Goal: Task Accomplishment & Management: Complete application form

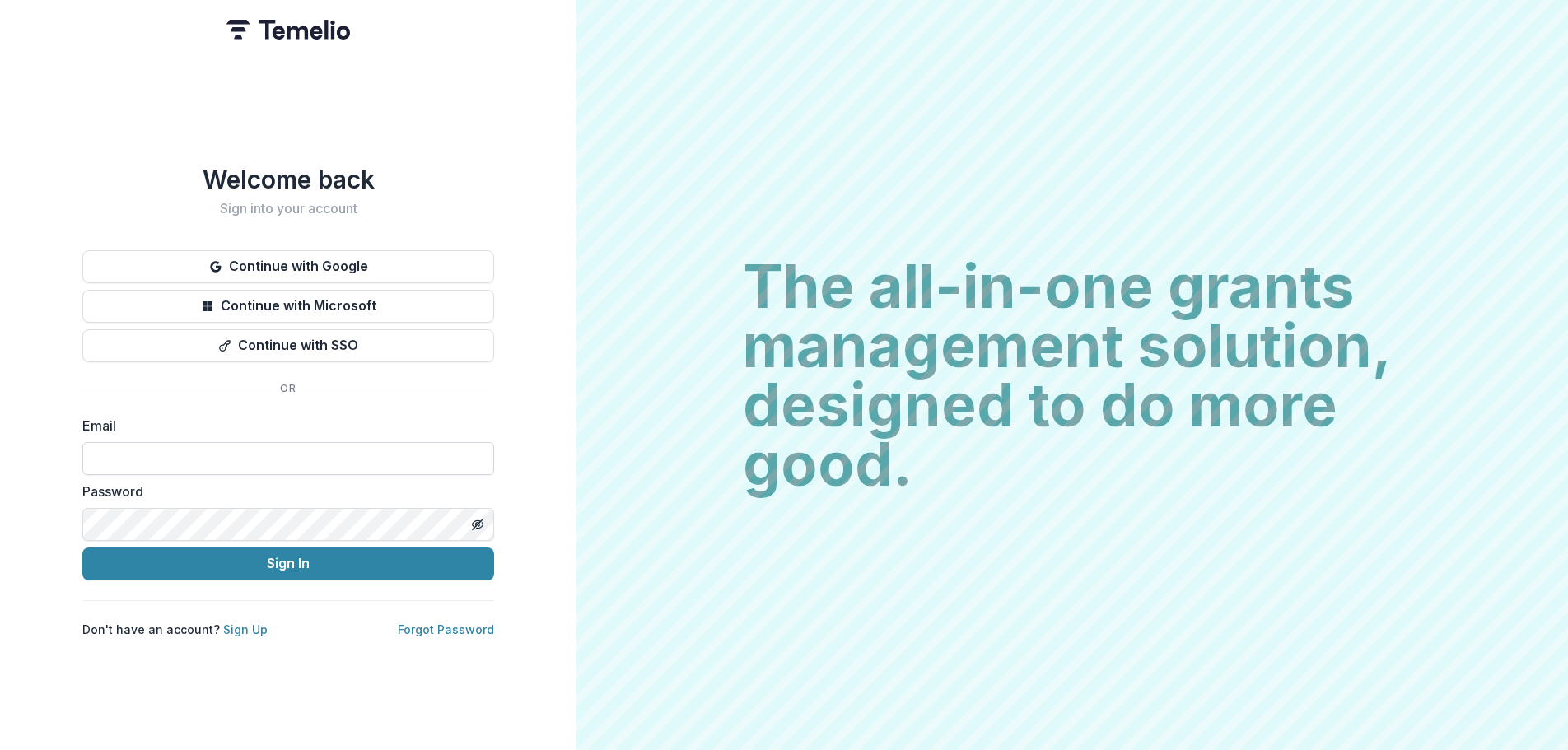
click at [348, 458] on input at bounding box center [287, 458] width 411 height 33
type input "**********"
click at [82, 548] on button "Sign In" at bounding box center [287, 564] width 411 height 33
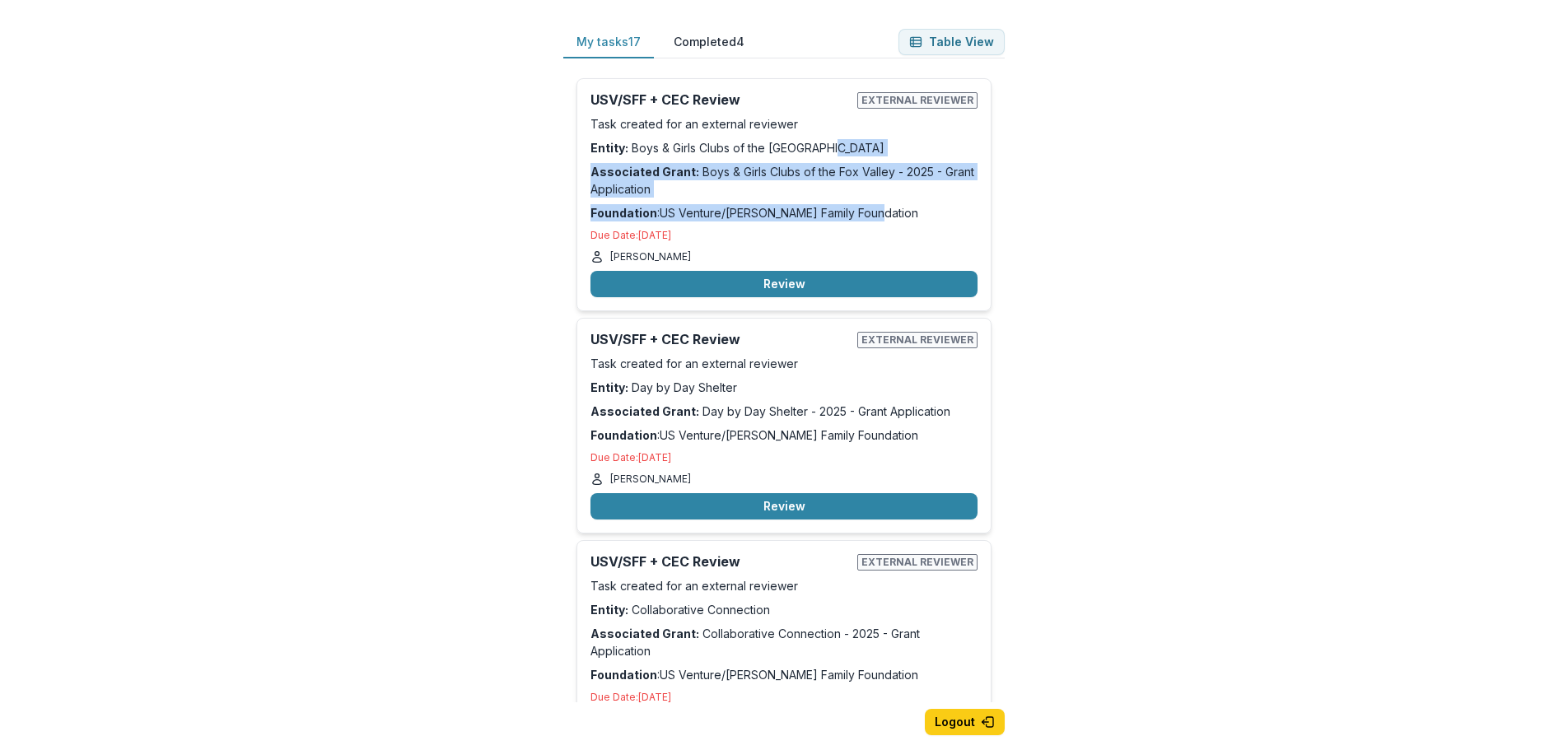
drag, startPoint x: 1007, startPoint y: 147, endPoint x: 1098, endPoint y: 261, distance: 145.9
click at [1007, 202] on div "My tasks 17 Completed 4 Table View USV/SFF + CEC Review External reviewer Task …" at bounding box center [784, 401] width 494 height 803
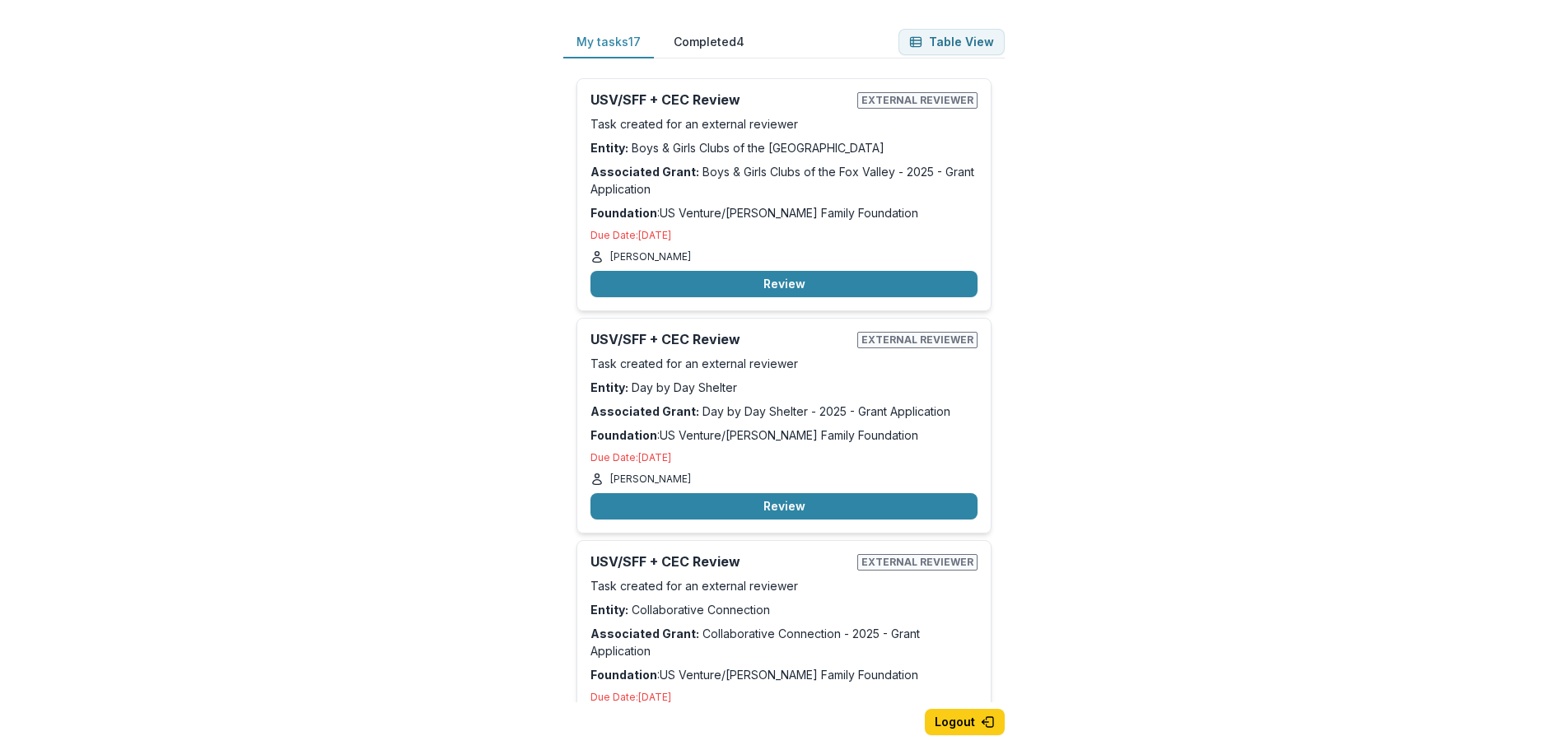
click at [1168, 328] on div "My tasks 17 Completed 4 Table View USV/SFF + CEC Review External reviewer Task …" at bounding box center [784, 375] width 1568 height 750
click at [953, 41] on button "Table View" at bounding box center [951, 41] width 106 height 26
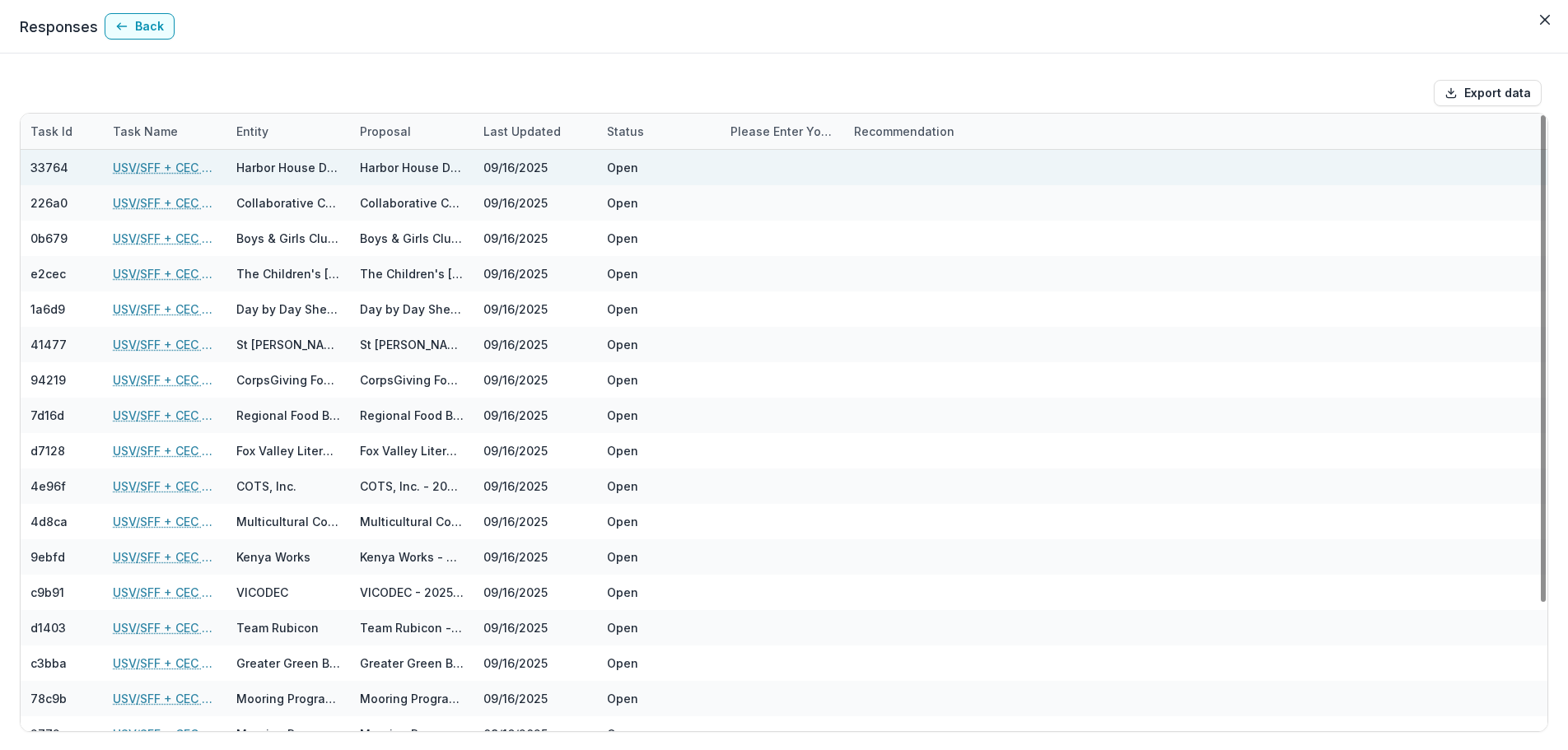
click at [133, 167] on link "USV/SFF + CEC Review" at bounding box center [165, 168] width 104 height 18
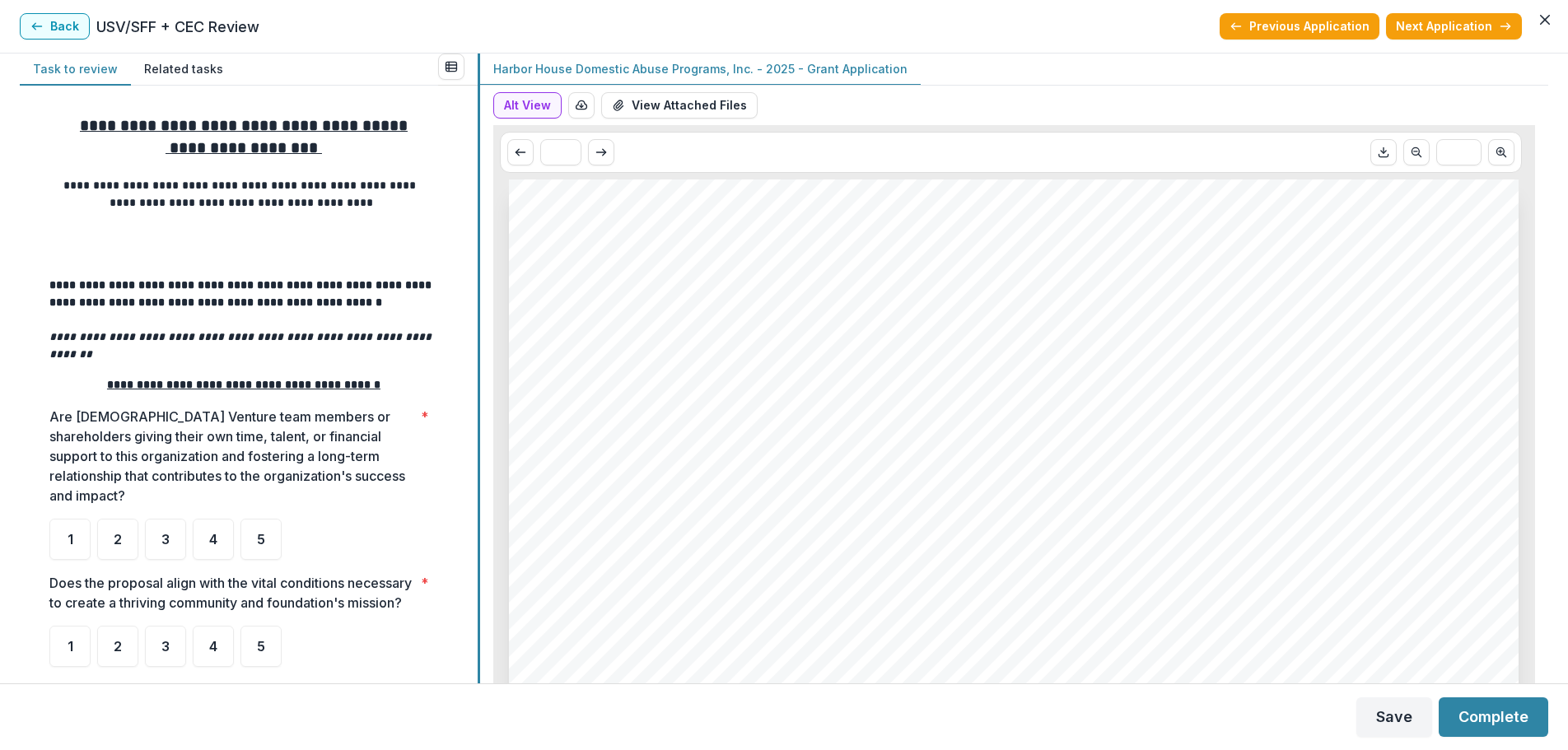
click at [484, 615] on div "**********" at bounding box center [784, 369] width 1529 height 630
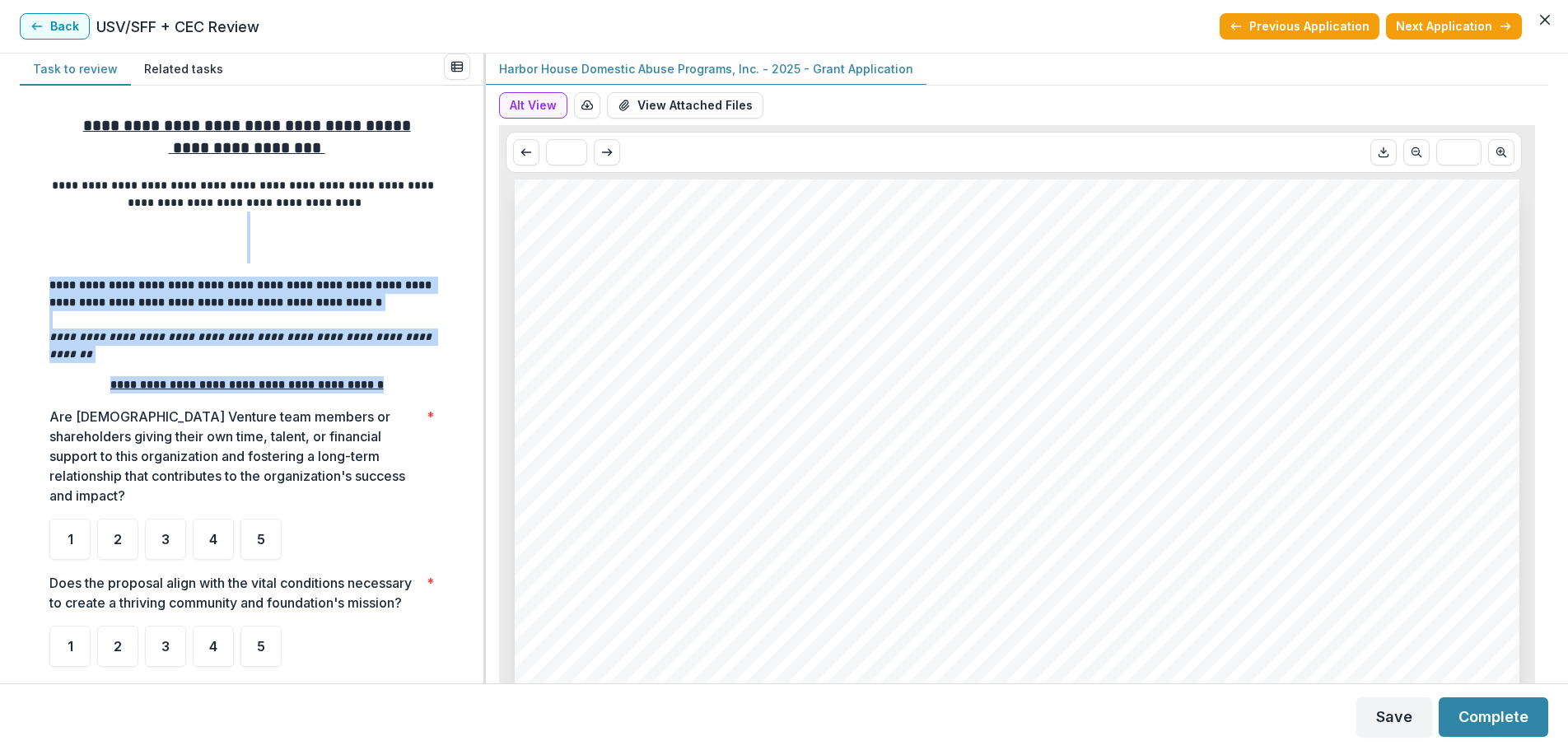
drag, startPoint x: 478, startPoint y: 222, endPoint x: 473, endPoint y: 381, distance: 159.1
click at [473, 381] on div "**********" at bounding box center [251, 385] width 463 height 598
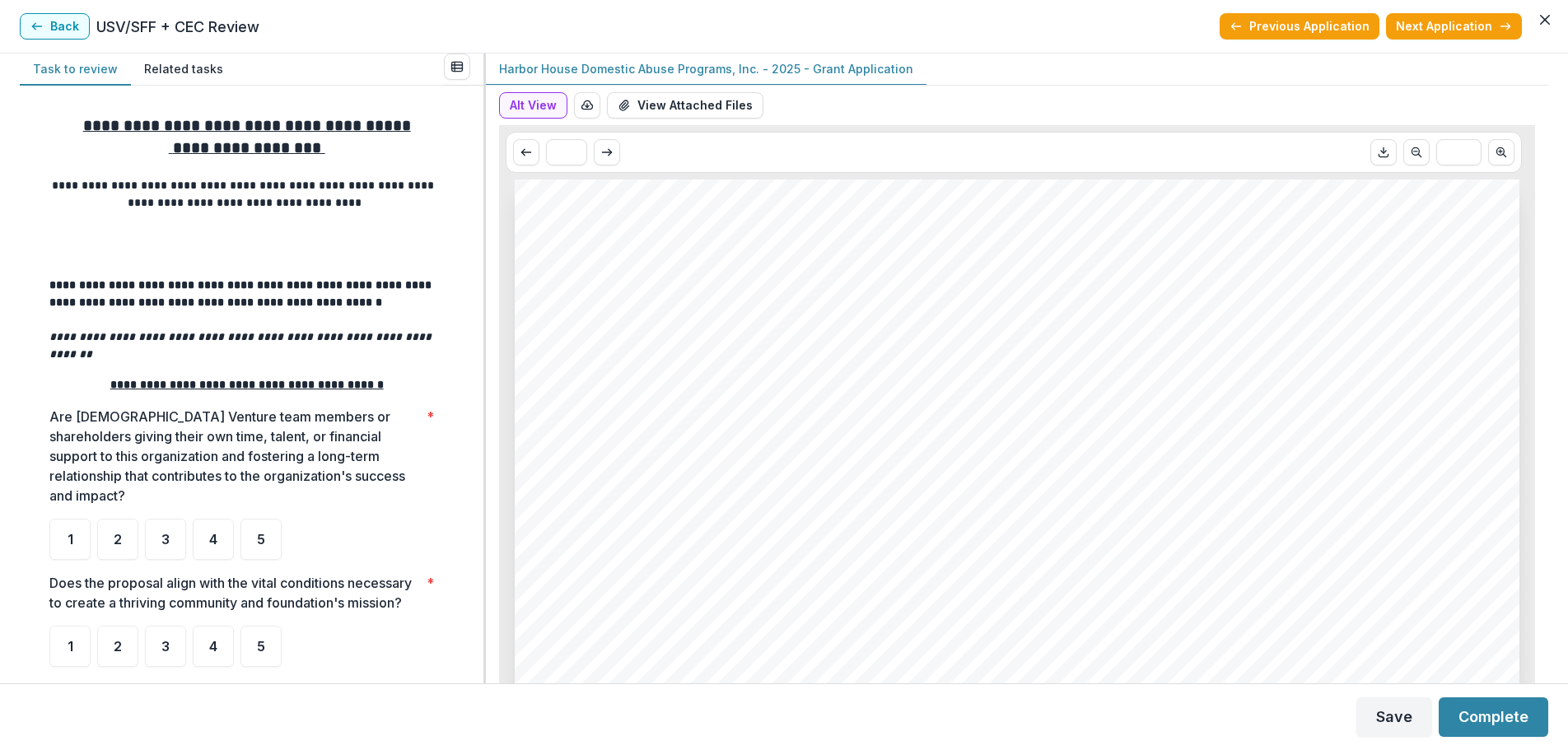
click at [423, 519] on ul "1 2 3 4 5" at bounding box center [246, 539] width 395 height 41
click at [246, 529] on div "5" at bounding box center [261, 539] width 41 height 41
click at [764, 328] on span "Harbor House Domestic Abuse Programs, Inc." at bounding box center [945, 339] width 740 height 34
click at [603, 155] on icon "Scroll to next page" at bounding box center [608, 153] width 13 height 13
type input "*"
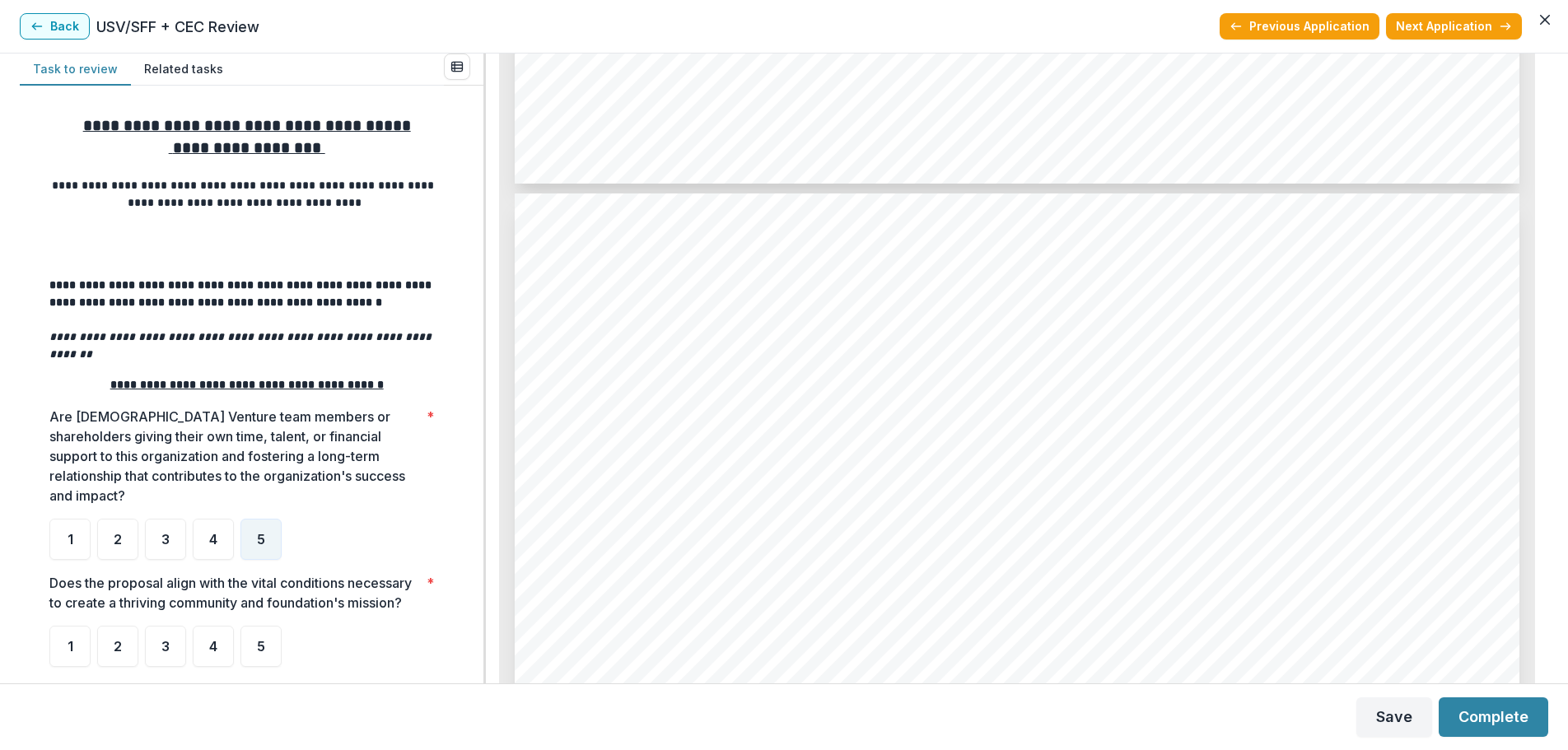
scroll to position [1558, 0]
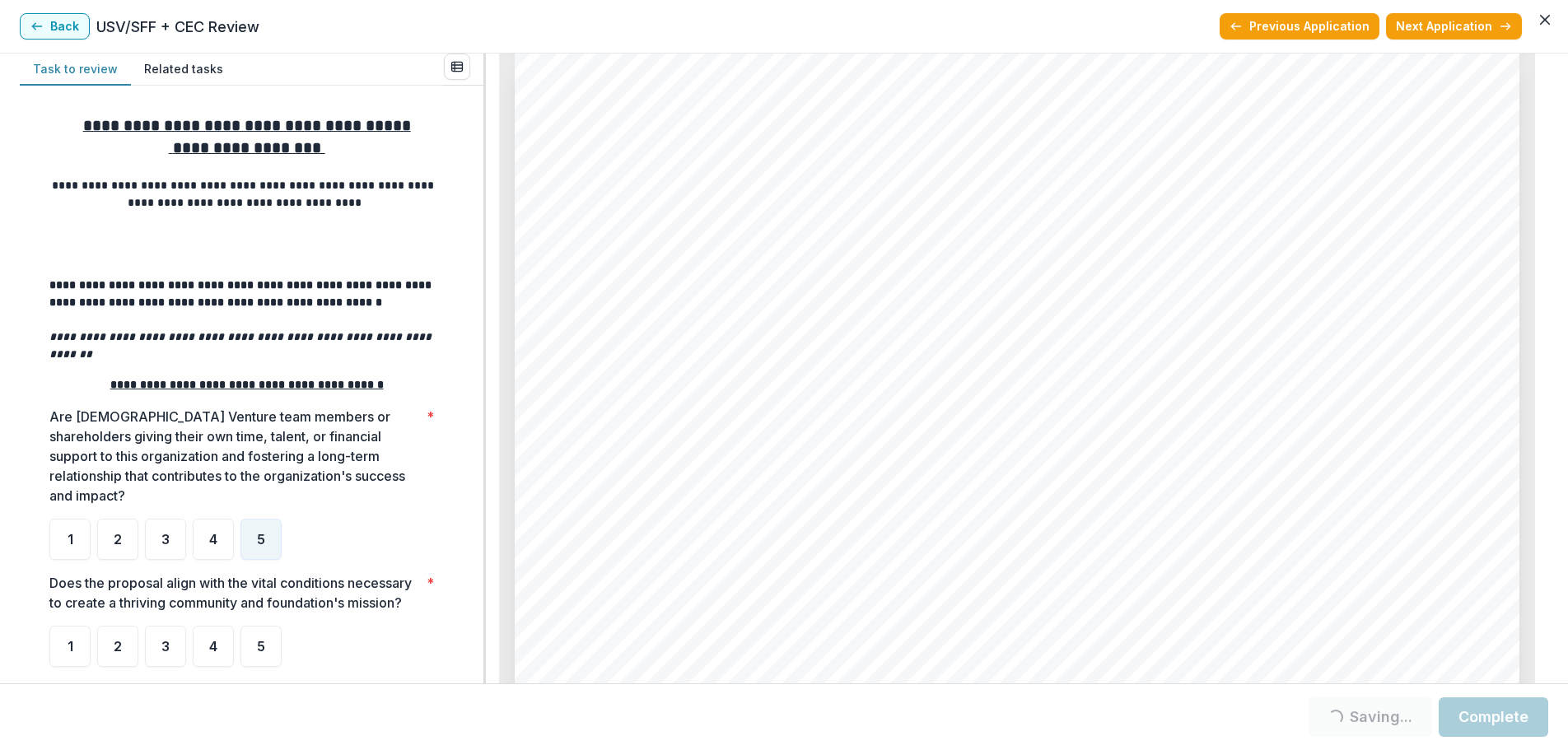
click at [1017, 385] on div "Page: 2 Harbor House Domestic Abuse Programs, Inc. - 2025 - Grant Application S…" at bounding box center [1017, 764] width 1005 height 1421
drag, startPoint x: 1013, startPoint y: 504, endPoint x: 1011, endPoint y: 536, distance: 32.1
click at [1011, 536] on div "Page: 2 Harbor House Domestic Abuse Programs, Inc. - 2025 - Grant Application S…" at bounding box center [1017, 764] width 1005 height 1421
click at [172, 530] on div "3" at bounding box center [165, 539] width 41 height 41
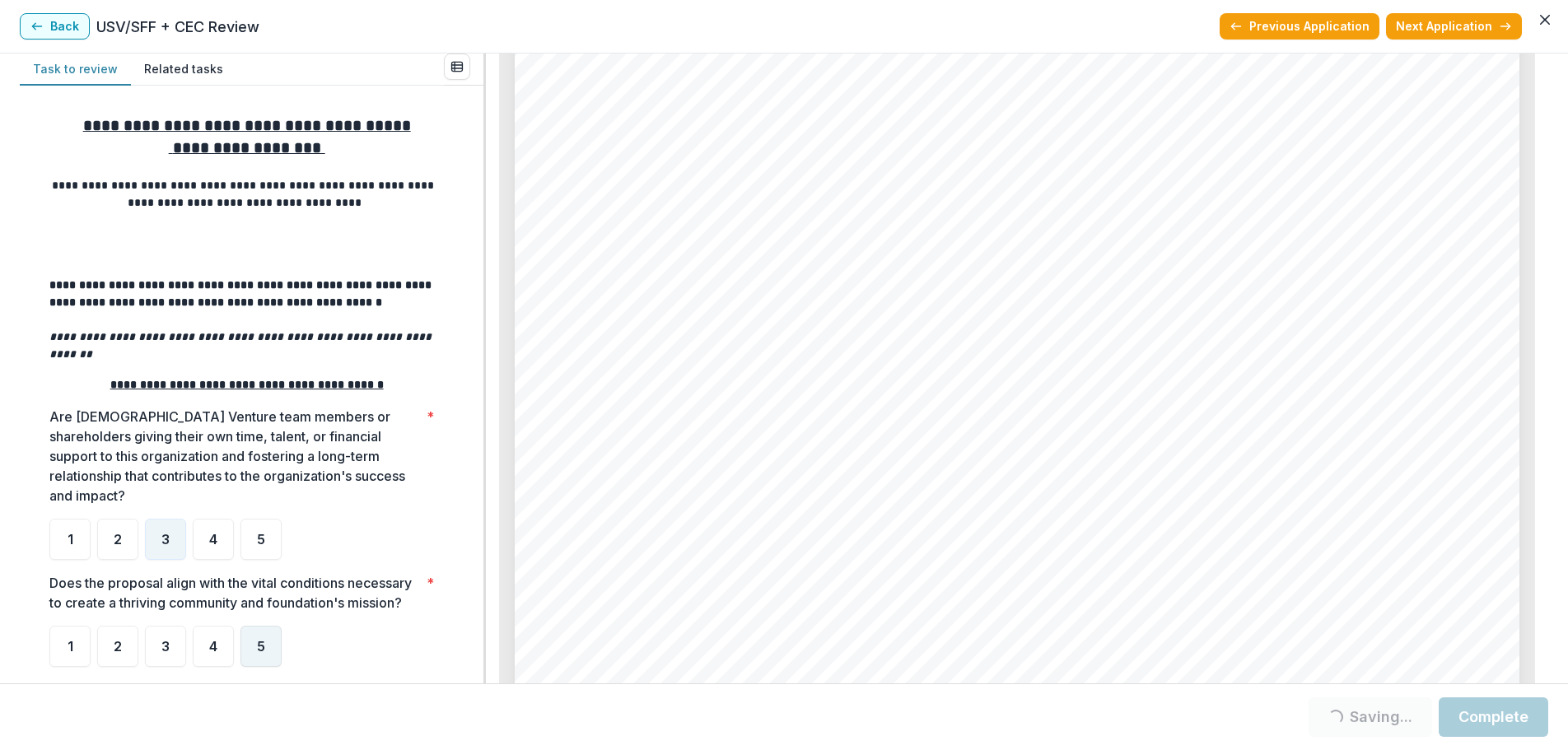
click at [253, 649] on div "5" at bounding box center [261, 646] width 41 height 41
click at [273, 644] on div "5" at bounding box center [261, 646] width 41 height 41
click at [267, 652] on div "5" at bounding box center [261, 646] width 41 height 41
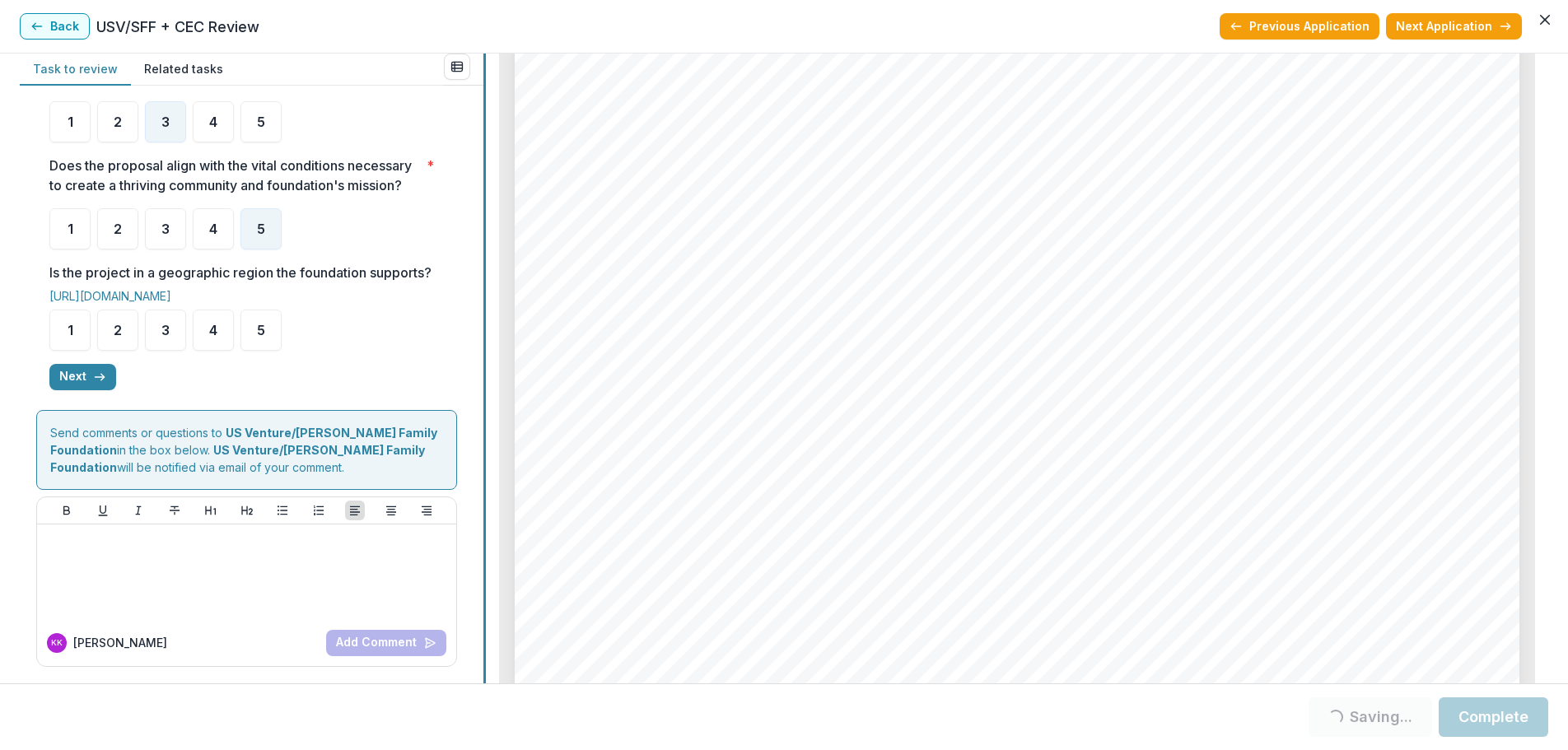
scroll to position [437, 0]
click at [271, 330] on div "5" at bounding box center [261, 330] width 41 height 41
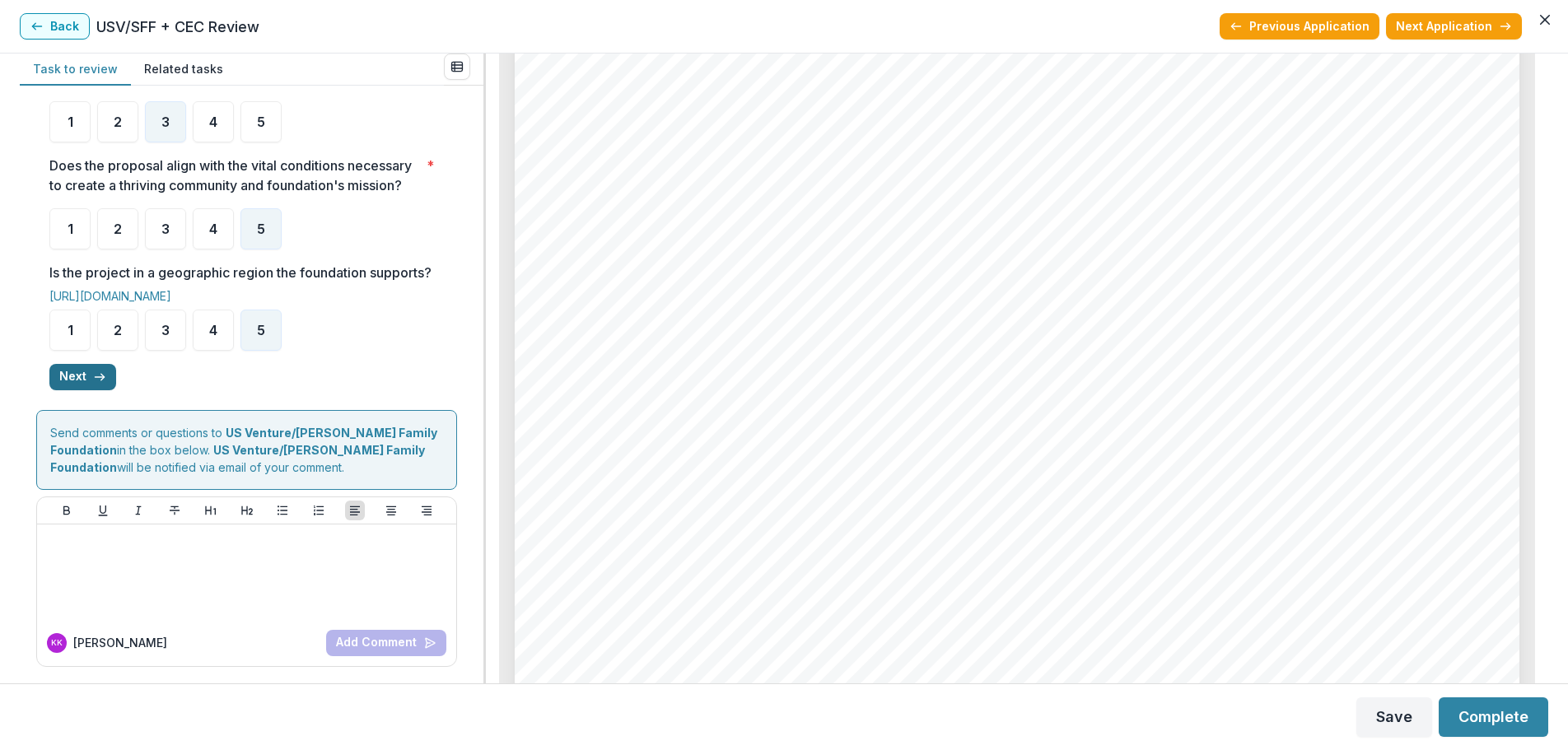
click at [72, 379] on button "Next" at bounding box center [83, 376] width 67 height 26
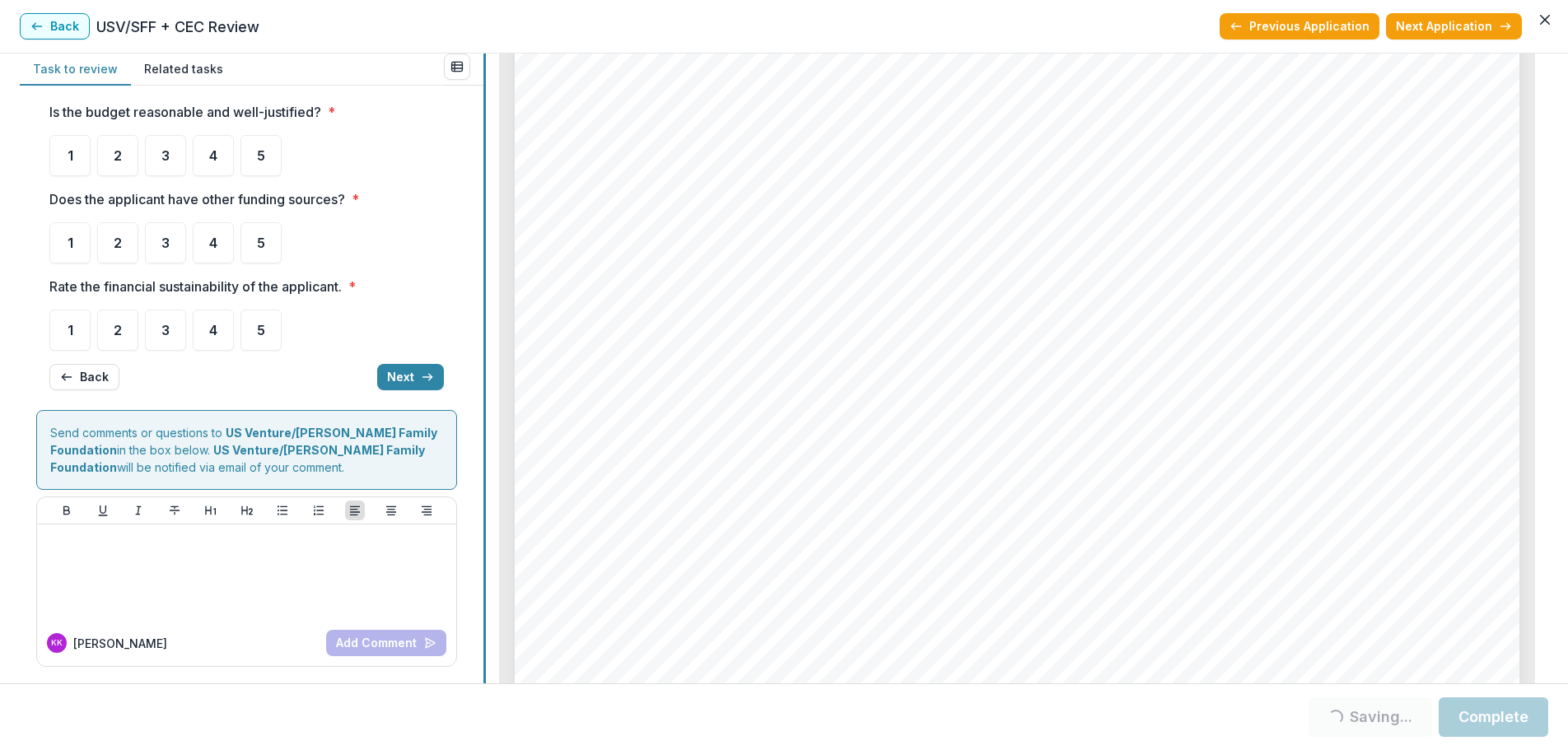
scroll to position [0, 0]
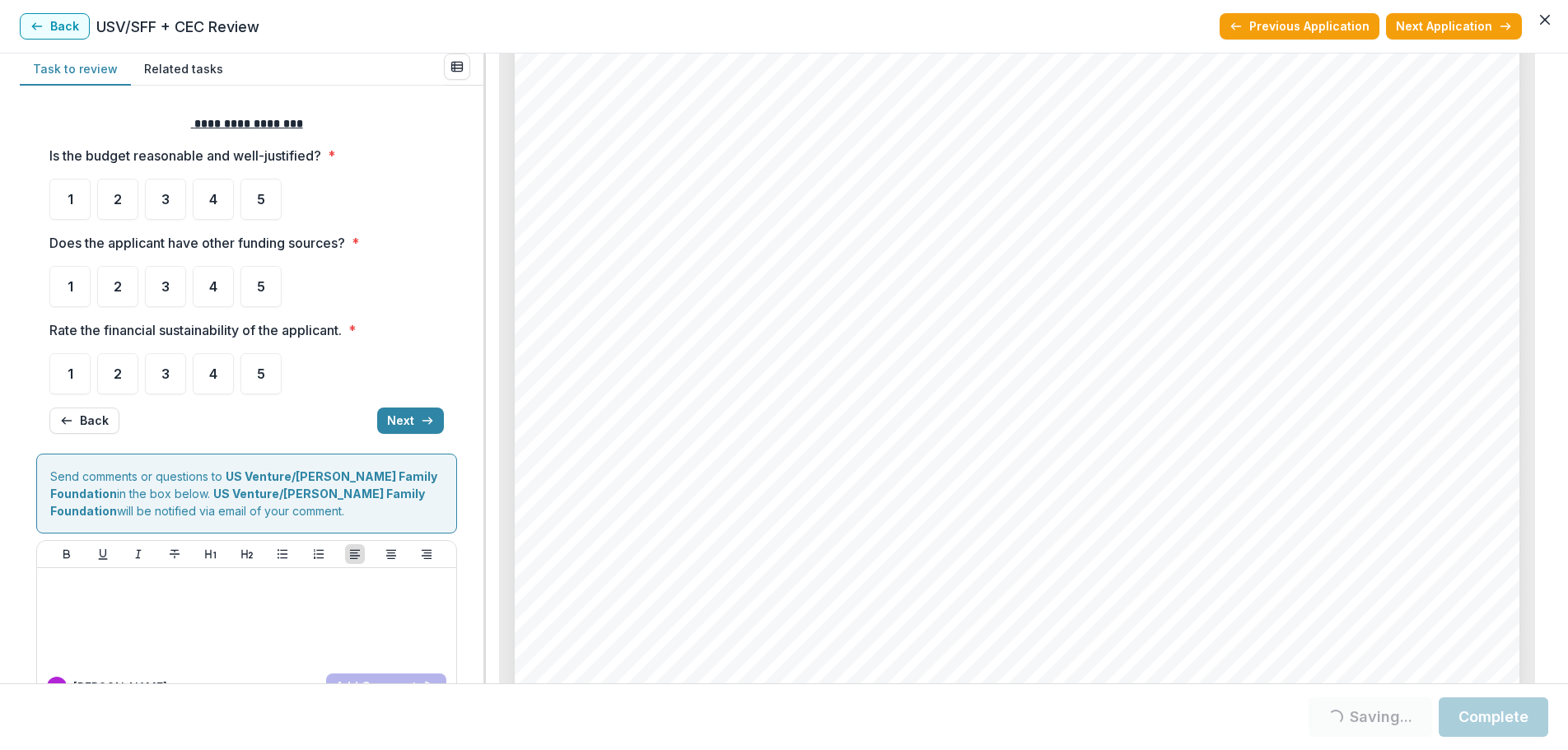
click at [899, 321] on span "re-engaged a board with 70% new board members and are doing the pre-work necess…" at bounding box center [1044, 329] width 825 height 21
click at [702, 244] on span "Last year, we presented to the committee on the operational intervention and st…" at bounding box center [1007, 247] width 862 height 21
click at [272, 277] on div "5" at bounding box center [261, 286] width 41 height 41
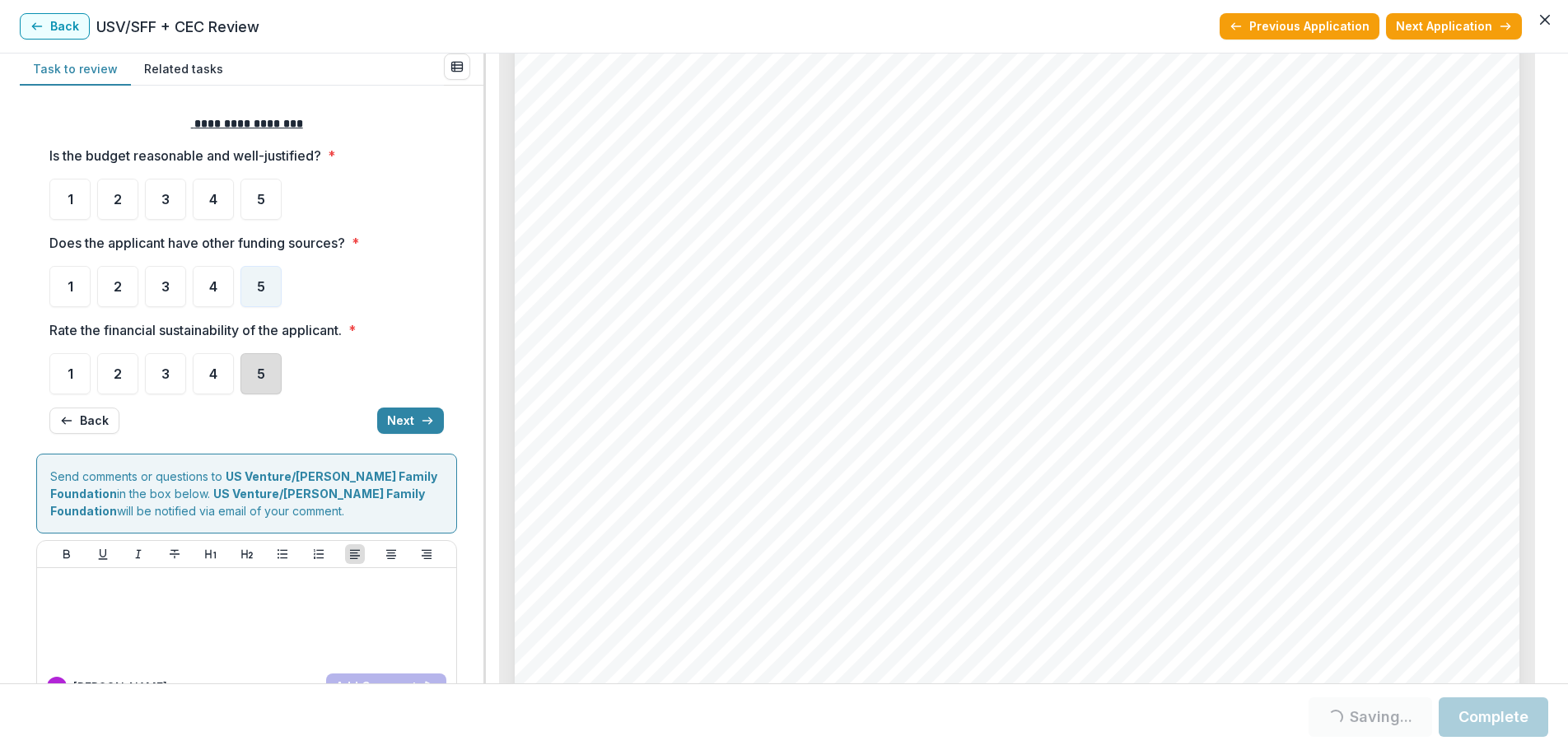
click at [272, 367] on div "5" at bounding box center [261, 374] width 41 height 41
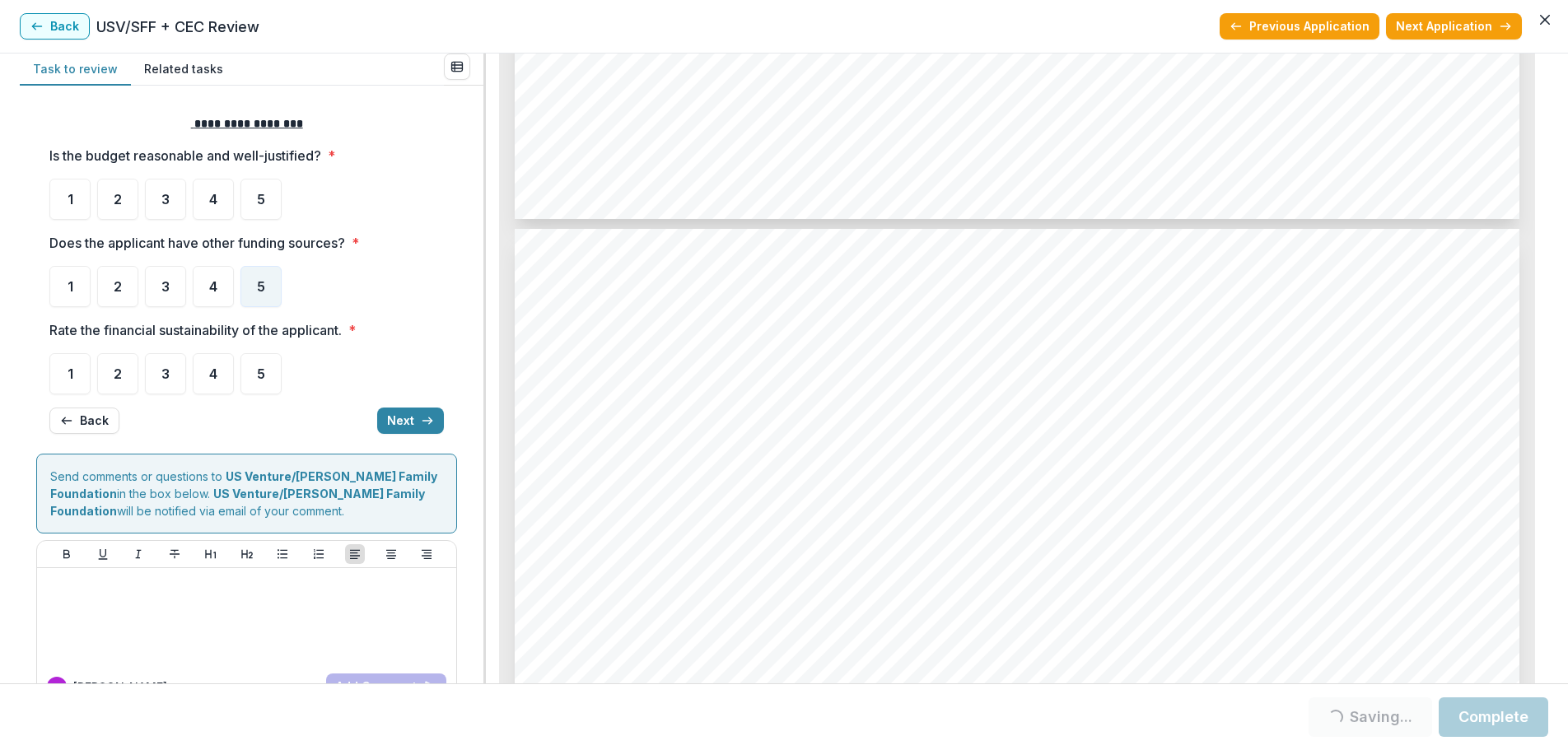
scroll to position [5783, 0]
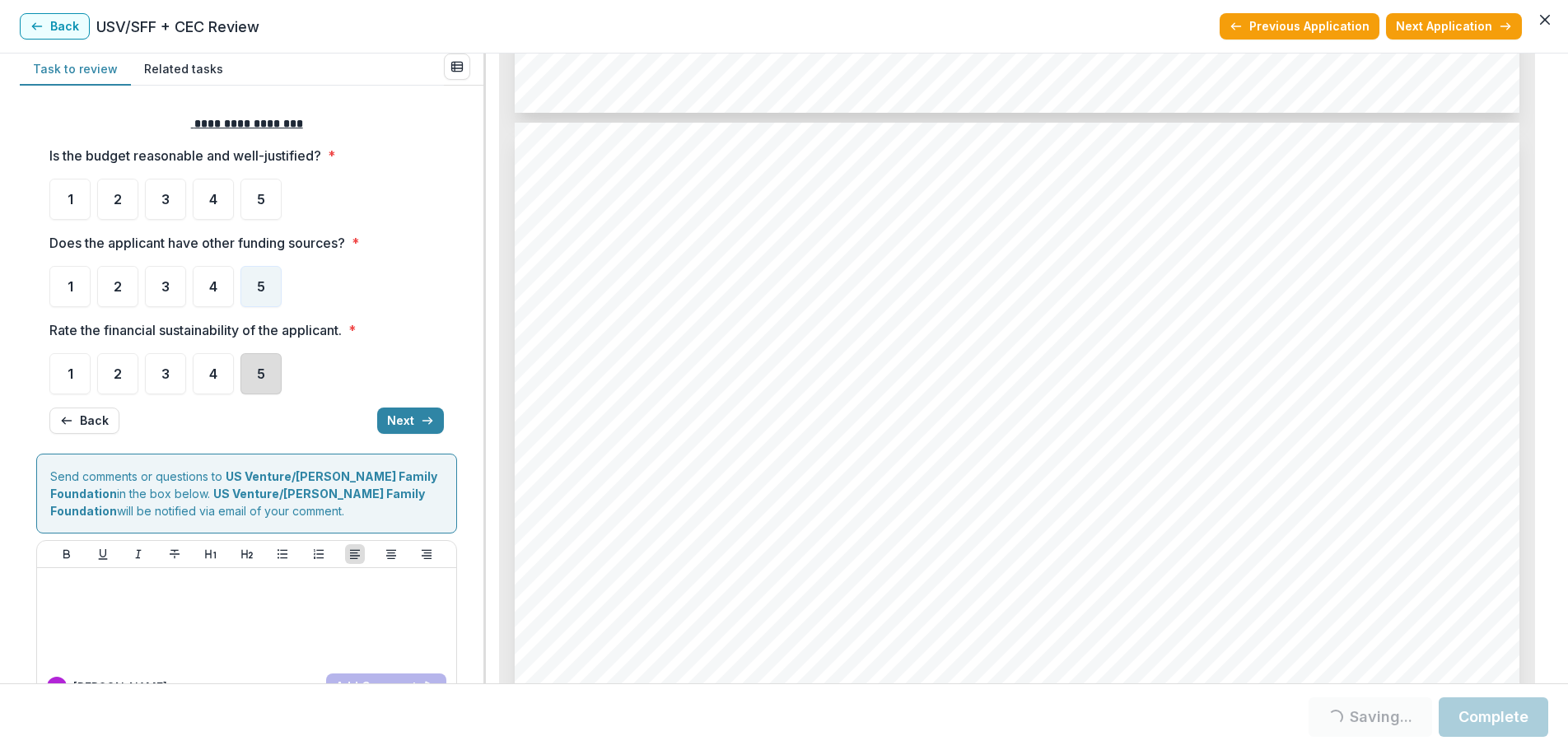
click at [259, 383] on div "5" at bounding box center [261, 374] width 41 height 41
click at [246, 377] on div "5" at bounding box center [261, 374] width 41 height 41
click at [263, 196] on span "5" at bounding box center [261, 199] width 8 height 13
click at [274, 380] on div "5" at bounding box center [261, 374] width 41 height 41
click at [260, 380] on span "5" at bounding box center [261, 374] width 8 height 13
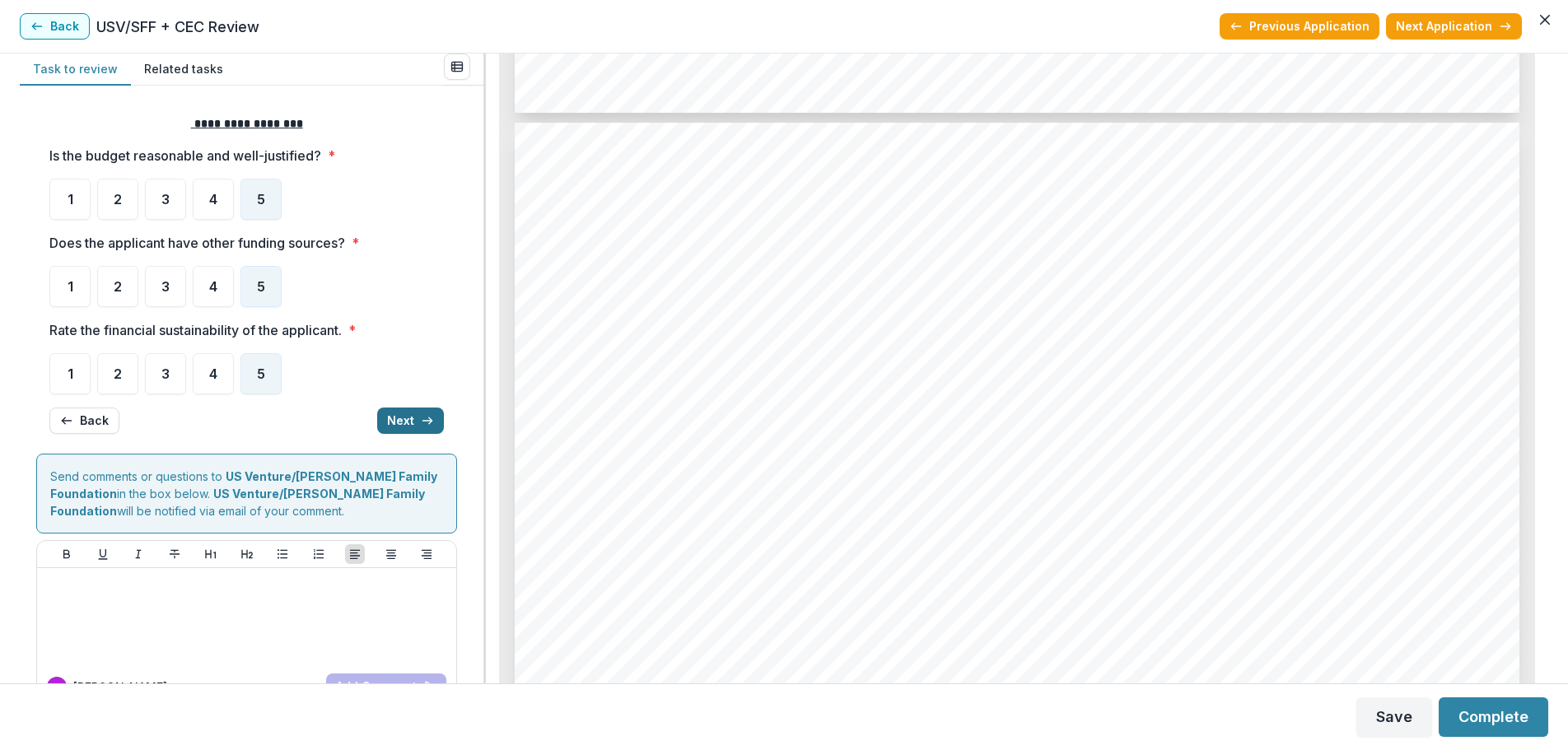
click at [386, 422] on button "Next" at bounding box center [411, 421] width 67 height 26
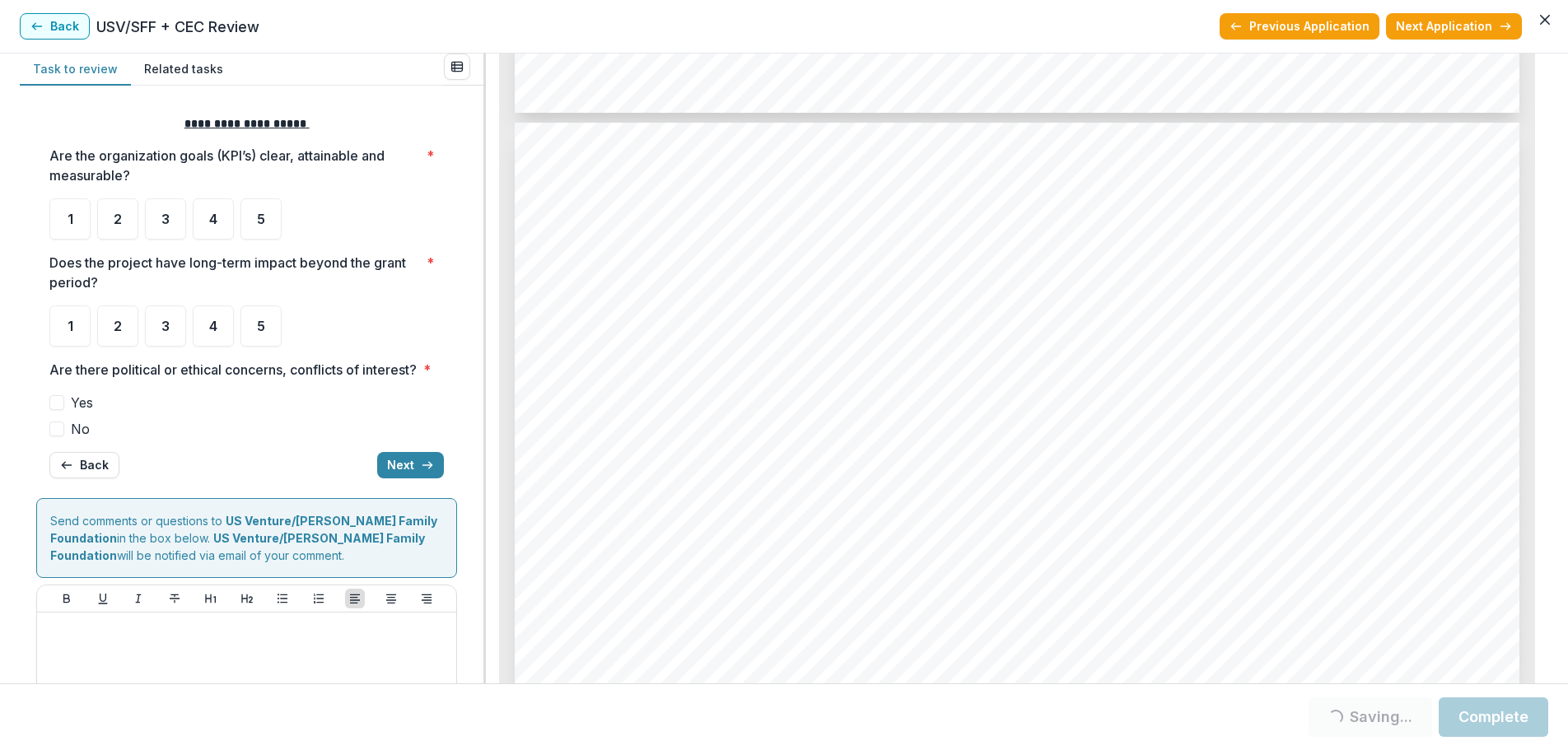
click at [60, 437] on span at bounding box center [57, 429] width 15 height 15
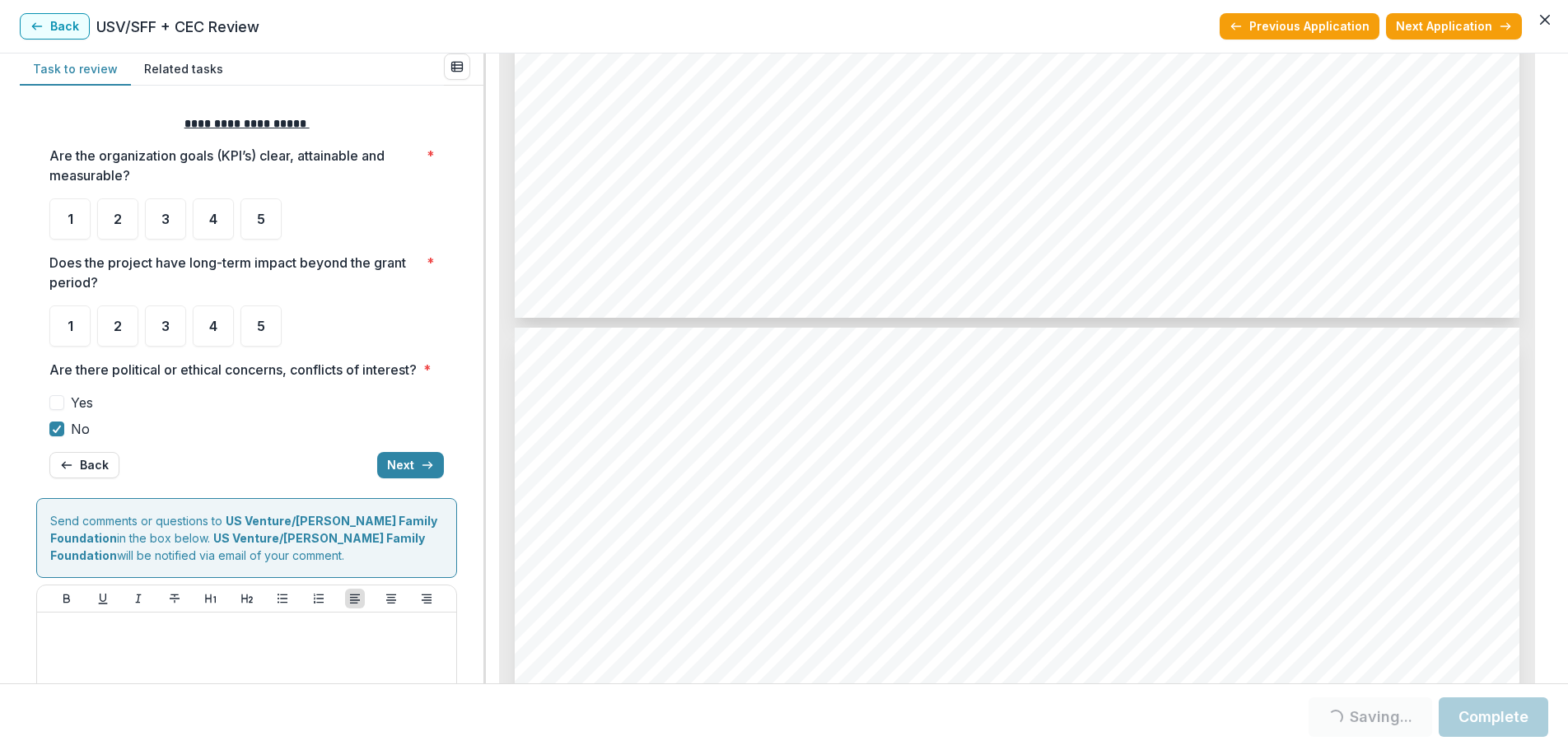
scroll to position [7645, 0]
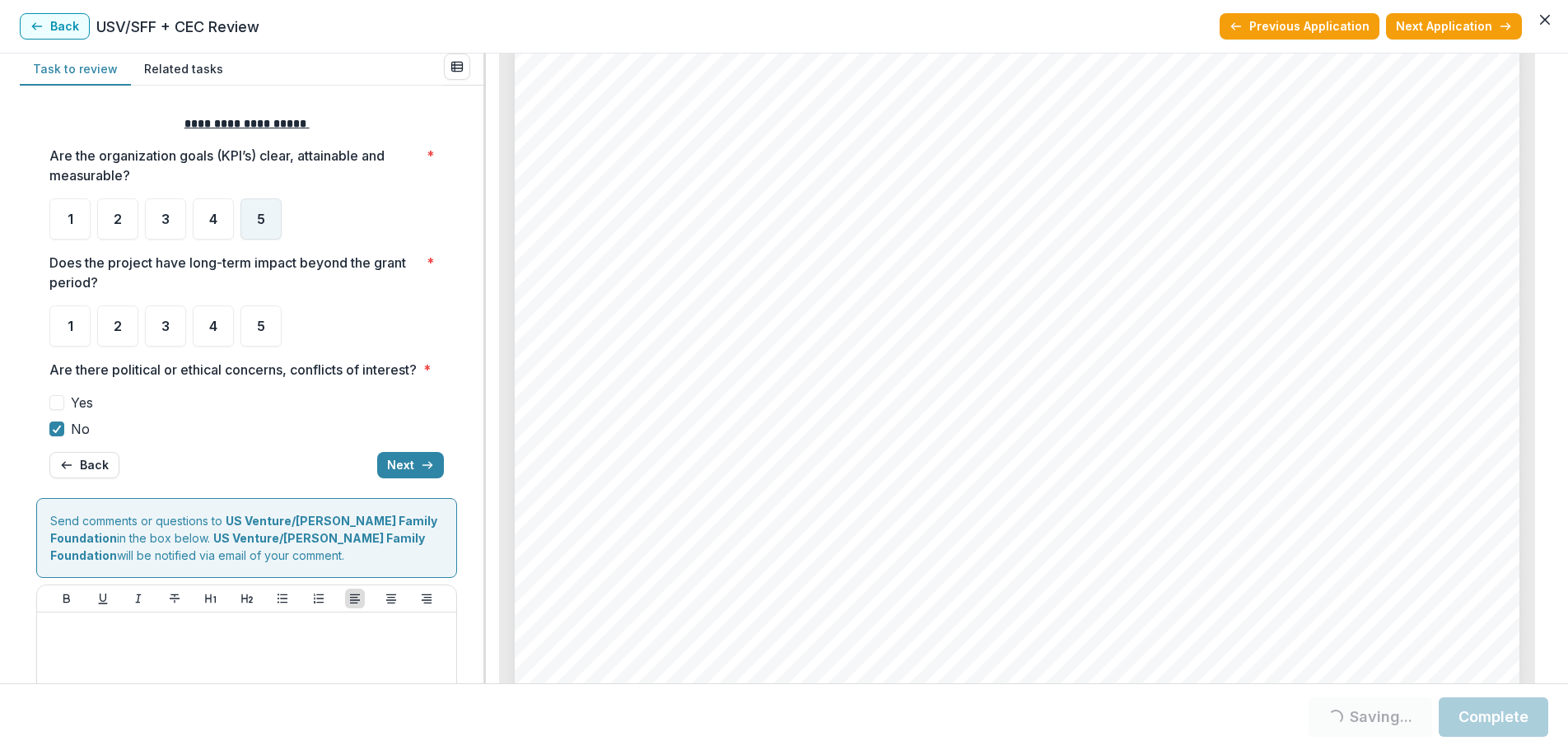
click at [251, 213] on div "5" at bounding box center [261, 219] width 41 height 41
click at [269, 240] on div "**********" at bounding box center [246, 297] width 395 height 390
click at [269, 235] on div "5" at bounding box center [261, 219] width 41 height 41
